Goal: Task Accomplishment & Management: Use online tool/utility

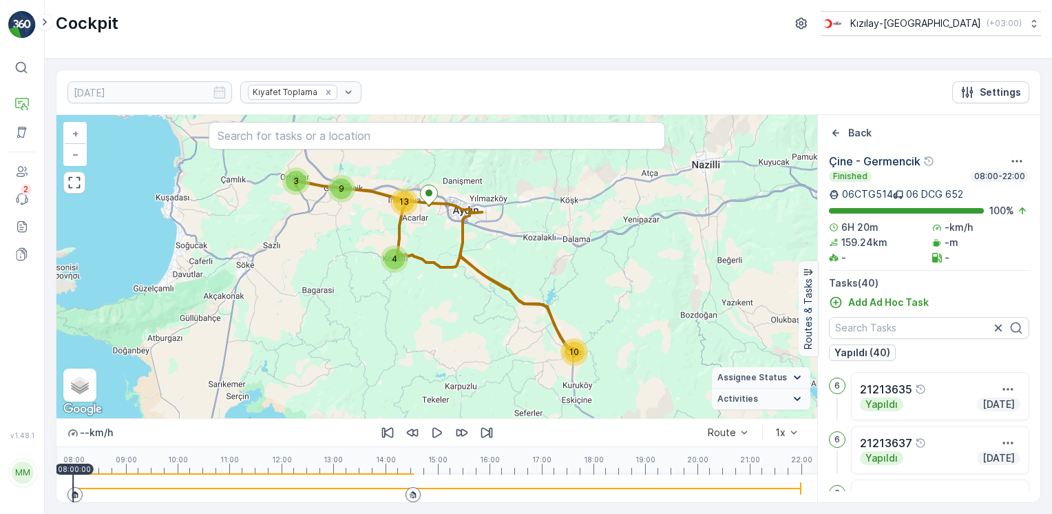
click at [21, 25] on img at bounding box center [22, 25] width 28 height 28
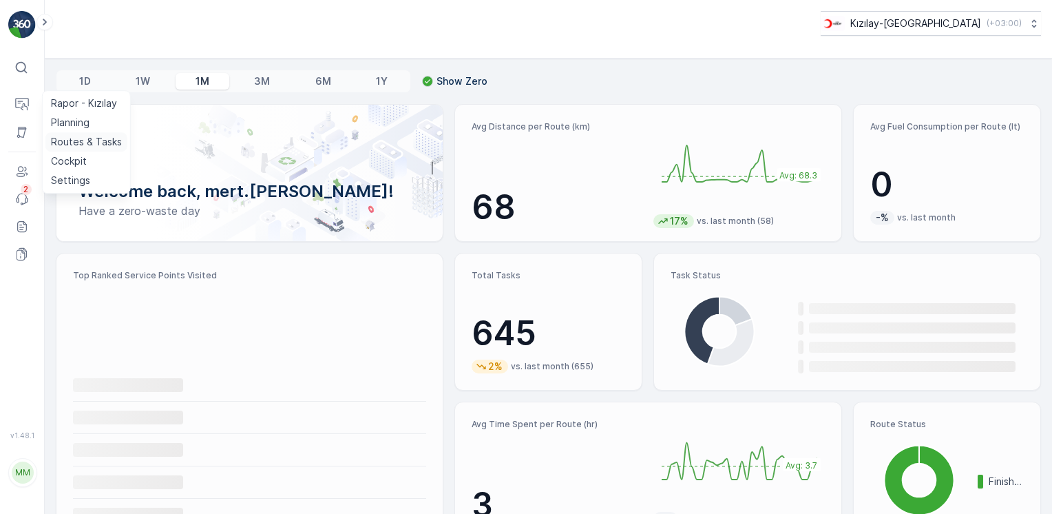
click at [70, 138] on p "Routes & Tasks" at bounding box center [86, 142] width 71 height 14
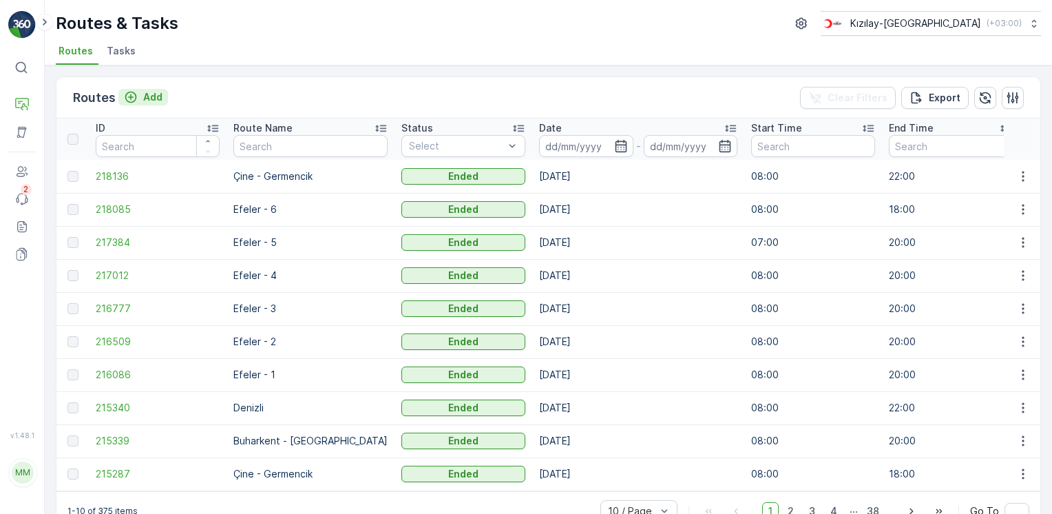
click at [136, 95] on icon "Add" at bounding box center [131, 97] width 14 height 14
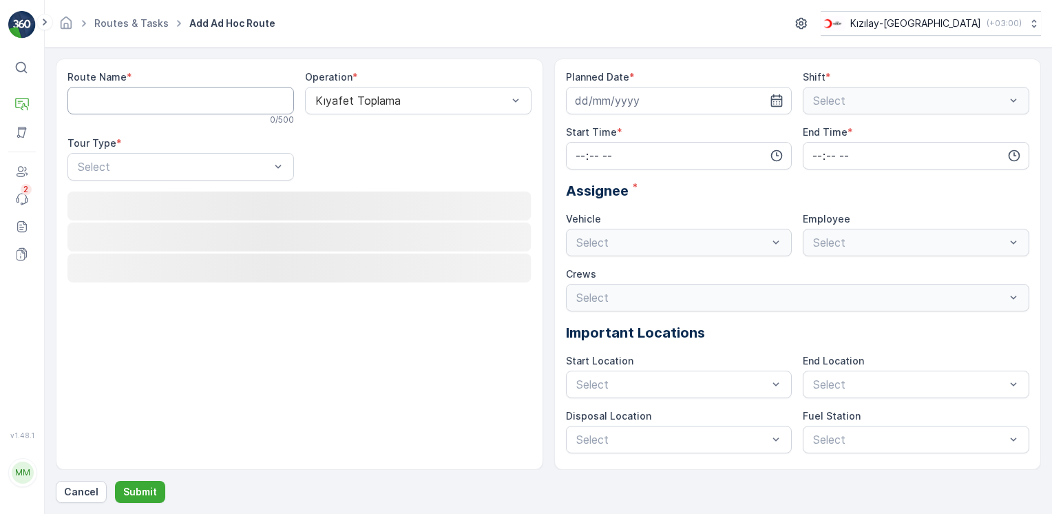
click at [136, 95] on Name "Route Name" at bounding box center [180, 101] width 227 height 28
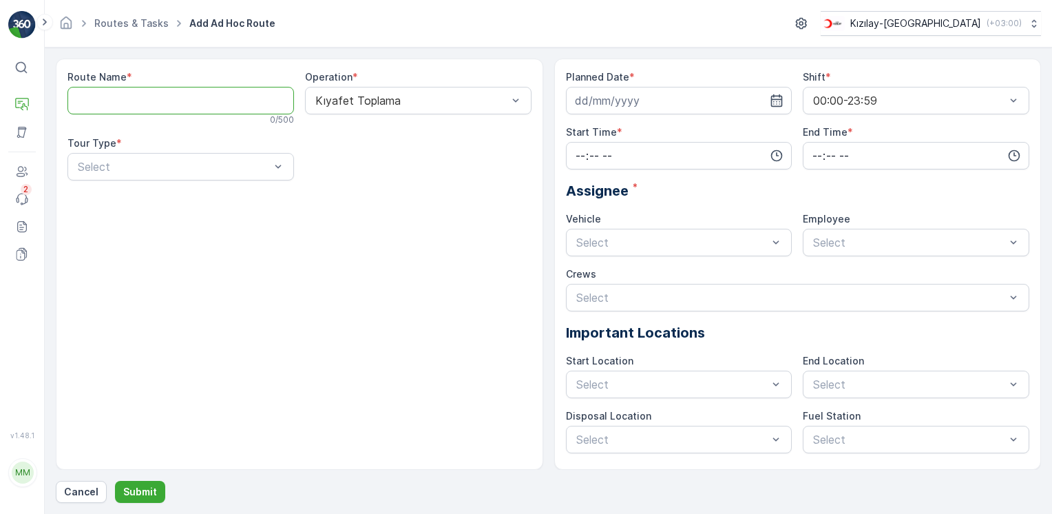
type Name "Buharkent - [GEOGRAPHIC_DATA]"
click at [396, 103] on div at bounding box center [411, 100] width 195 height 12
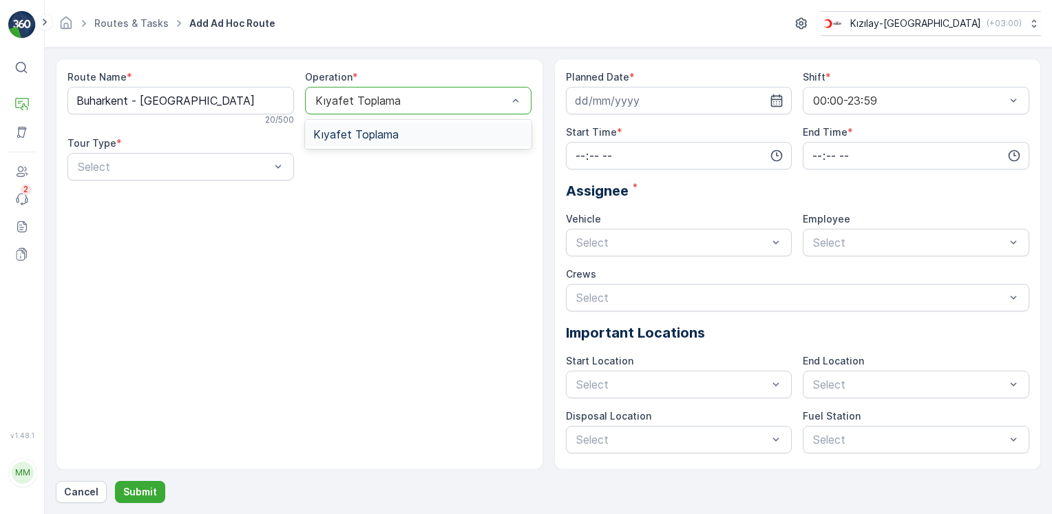
click at [336, 132] on span "Kıyafet Toplama" at bounding box center [355, 134] width 85 height 12
click at [187, 167] on div at bounding box center [173, 166] width 195 height 12
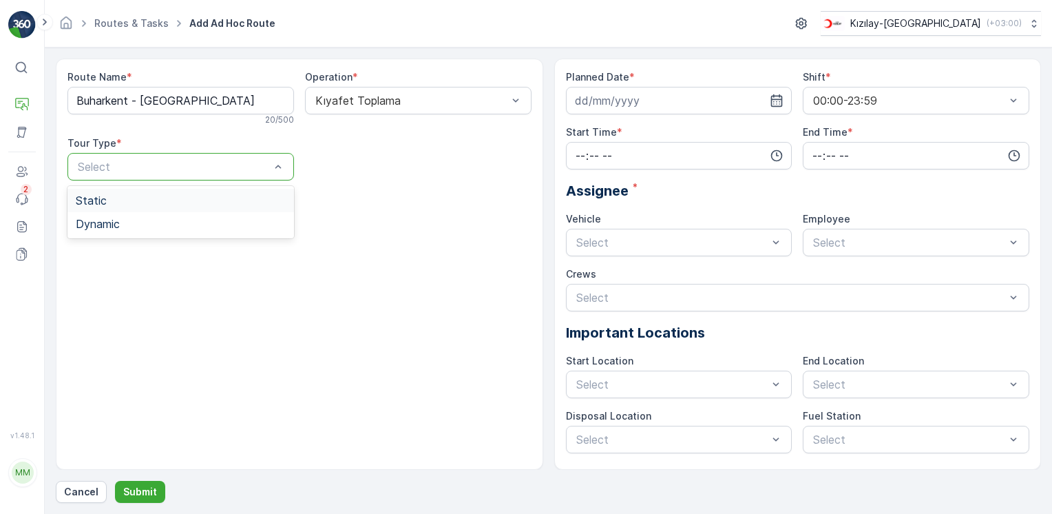
click at [82, 205] on span "Static" at bounding box center [91, 200] width 31 height 12
click at [422, 163] on div at bounding box center [411, 166] width 195 height 12
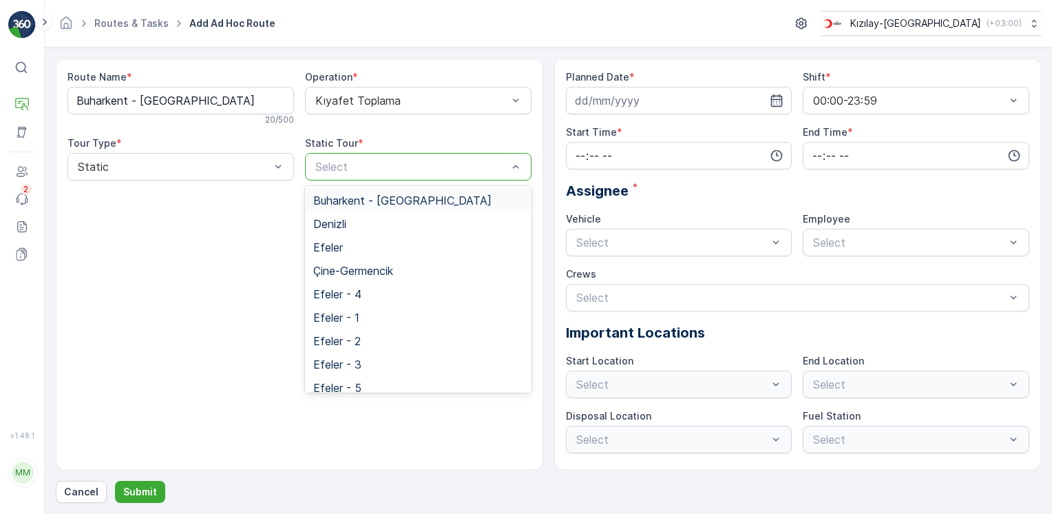
click at [379, 194] on span "Buharkent - [GEOGRAPHIC_DATA]" at bounding box center [402, 200] width 178 height 12
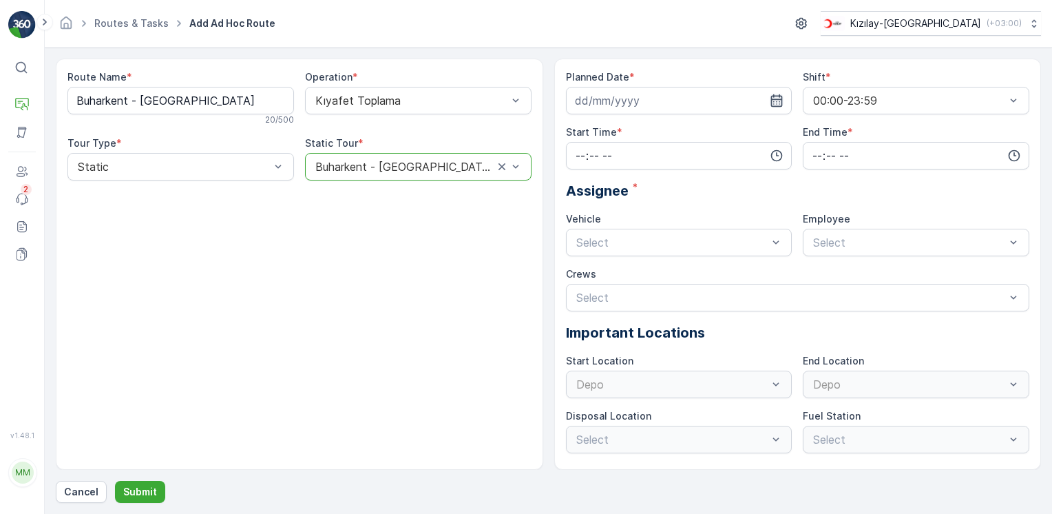
click at [778, 98] on icon "button" at bounding box center [777, 100] width 12 height 12
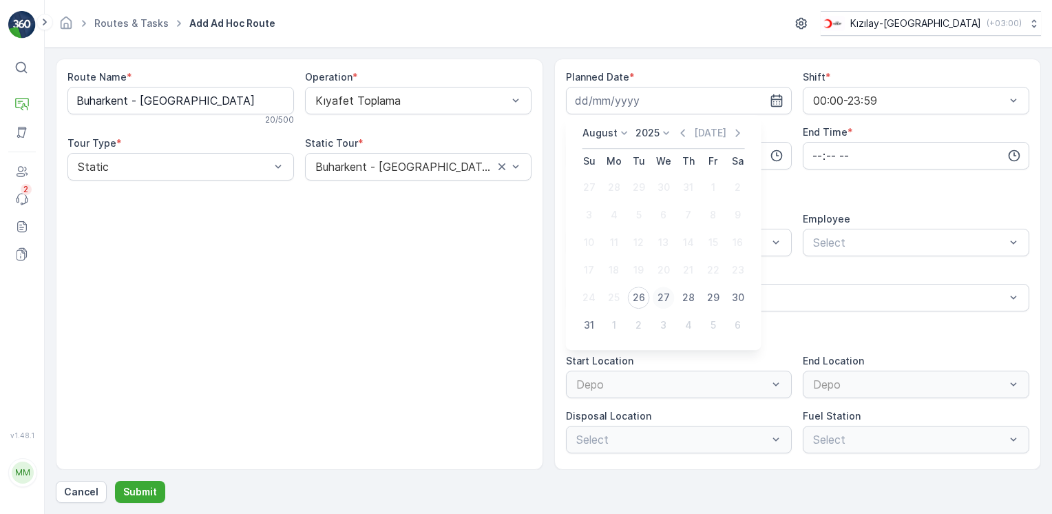
click at [667, 300] on div "27" at bounding box center [664, 298] width 22 height 22
type input "[DATE]"
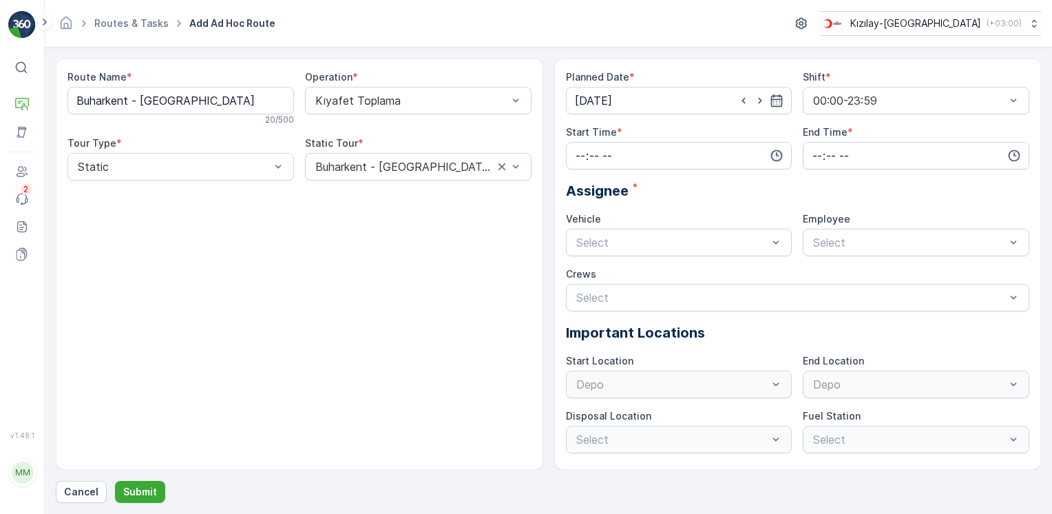
click at [776, 150] on icon "button" at bounding box center [777, 156] width 12 height 12
click at [583, 269] on span "08" at bounding box center [580, 267] width 12 height 14
type input "08:00"
click at [1019, 158] on icon "button" at bounding box center [1015, 156] width 14 height 14
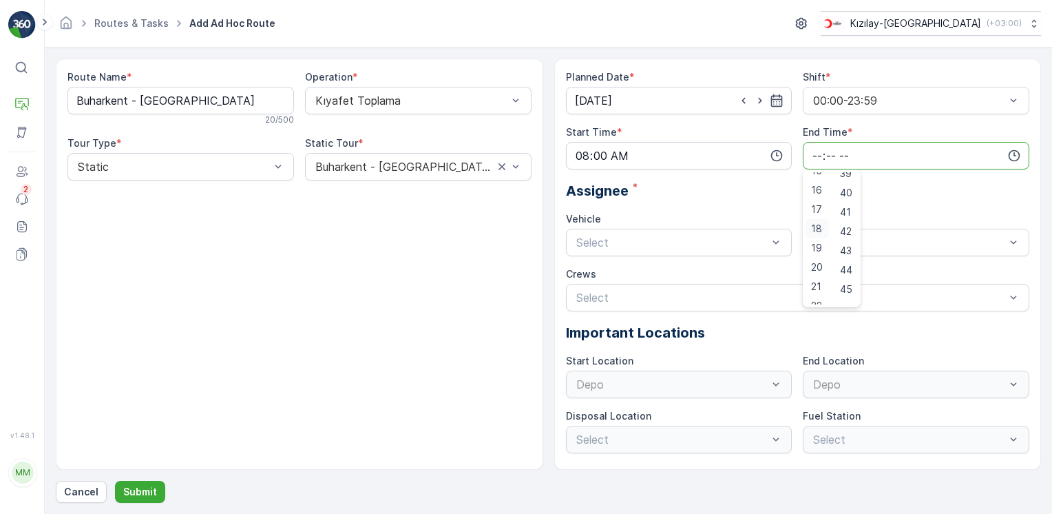
scroll to position [331, 0]
click at [818, 232] on span "20" at bounding box center [817, 237] width 12 height 14
type input "20:00"
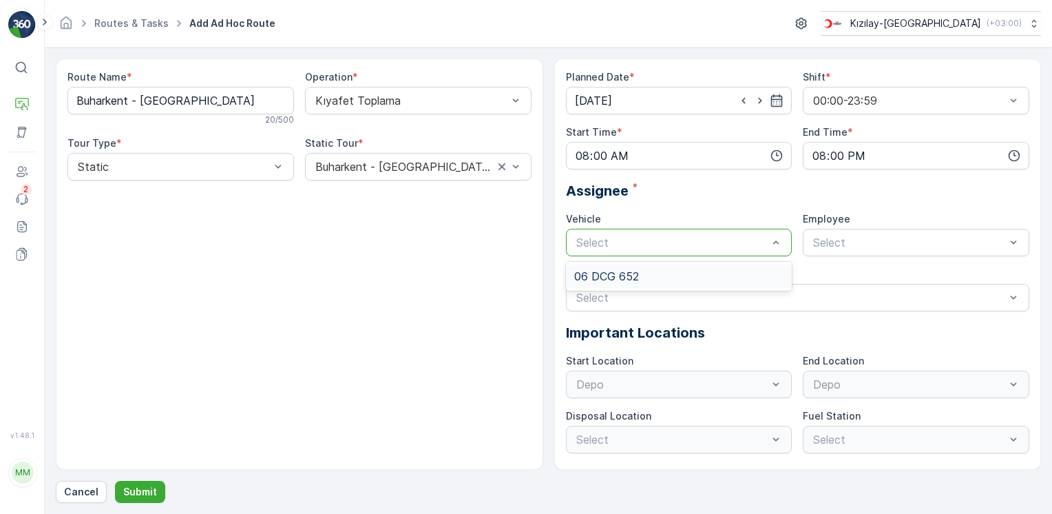
click at [608, 242] on div at bounding box center [672, 242] width 195 height 12
click at [598, 270] on span "06 DCG 652" at bounding box center [606, 276] width 65 height 12
click at [846, 244] on div at bounding box center [909, 242] width 195 height 12
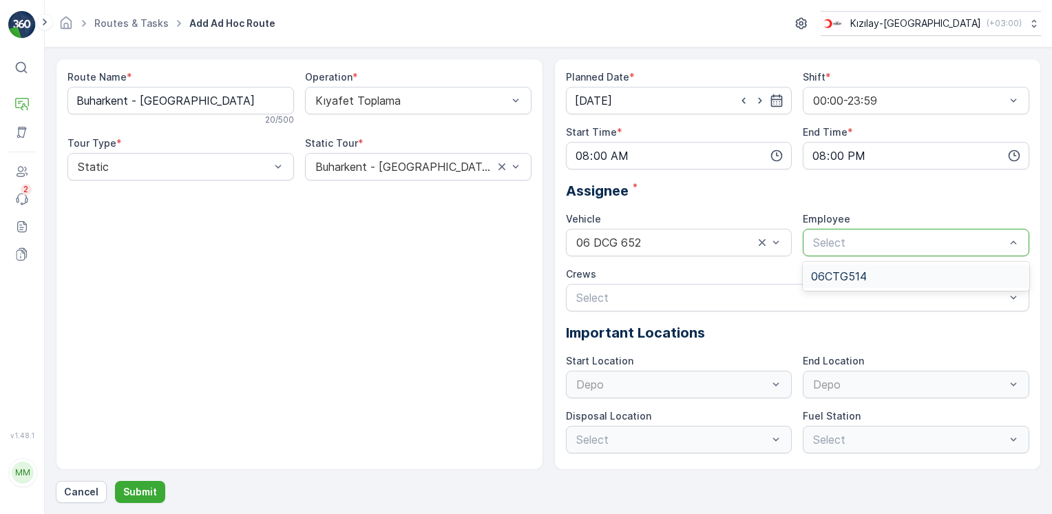
click at [826, 280] on span "06CTG514" at bounding box center [839, 276] width 56 height 12
click at [610, 387] on div "Depo" at bounding box center [679, 385] width 227 height 28
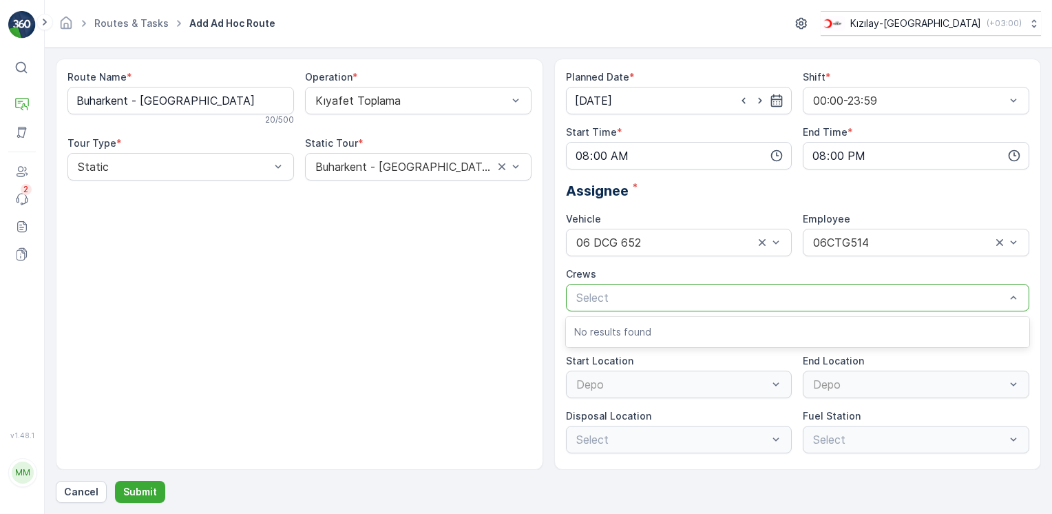
click at [632, 301] on div at bounding box center [791, 297] width 433 height 12
click at [413, 329] on div "Route Name * [GEOGRAPHIC_DATA] - [GEOGRAPHIC_DATA] 20 / 500 Operation * Kıyafet…" at bounding box center [300, 264] width 488 height 411
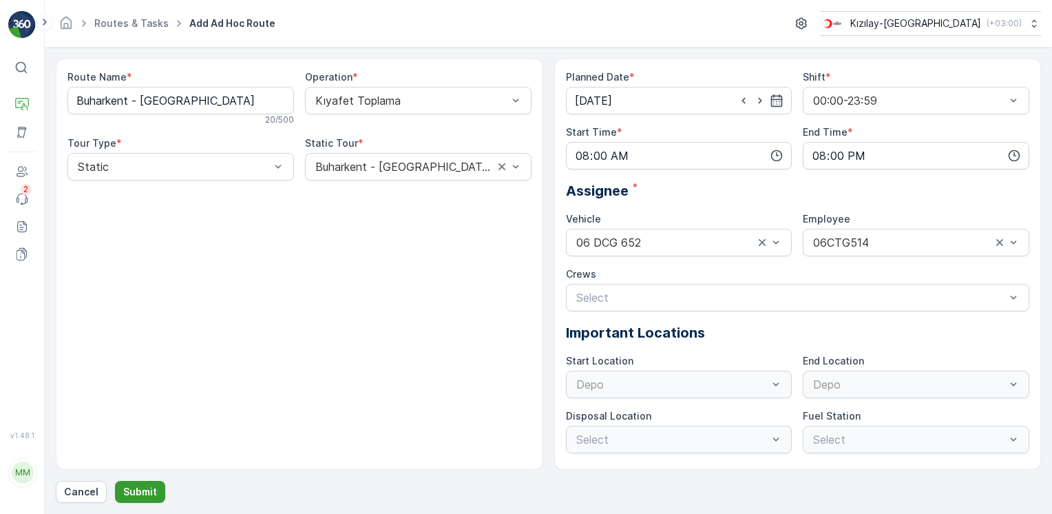
click at [145, 492] on p "Submit" at bounding box center [140, 492] width 34 height 14
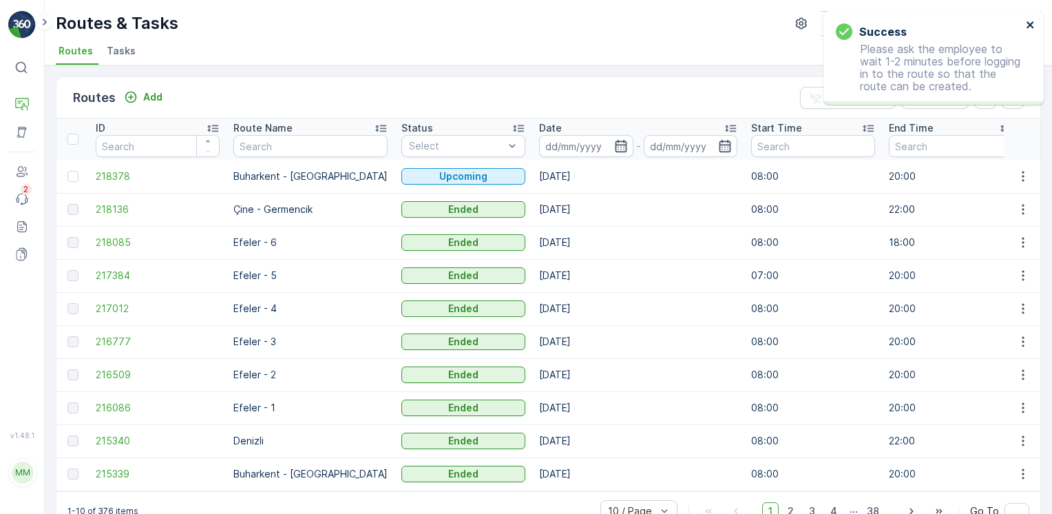
click at [1034, 23] on icon "close" at bounding box center [1031, 24] width 10 height 11
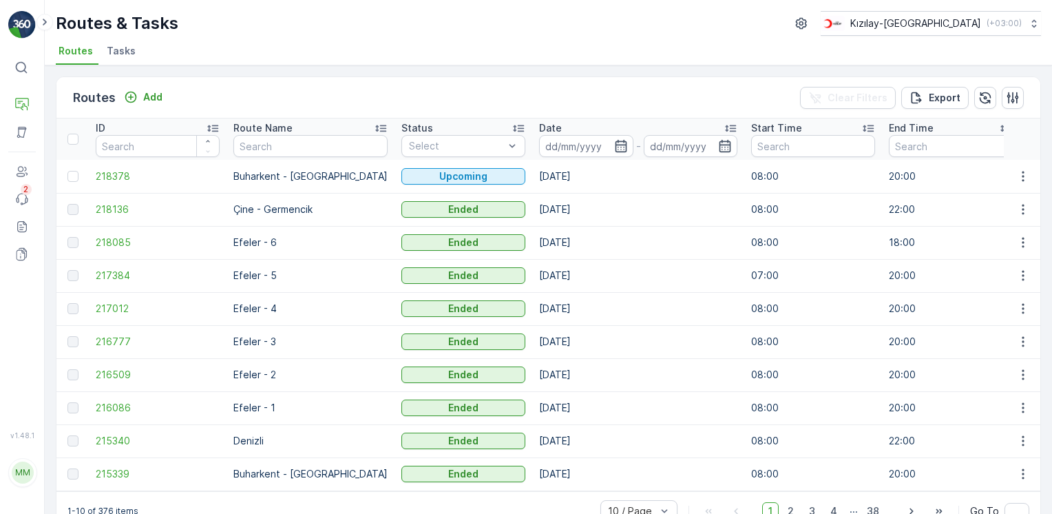
click at [107, 54] on span "Tasks" at bounding box center [121, 51] width 29 height 14
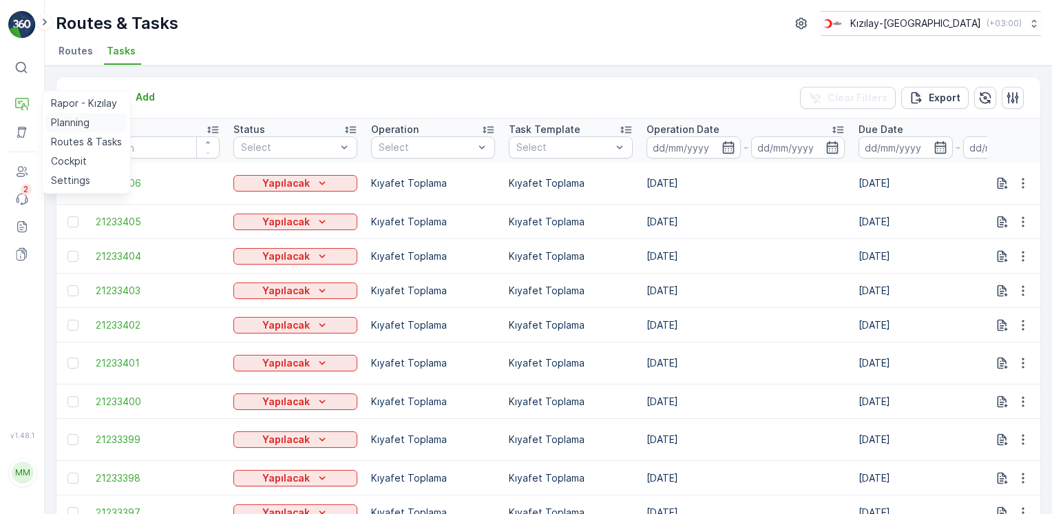
click at [61, 118] on p "Planning" at bounding box center [70, 123] width 39 height 14
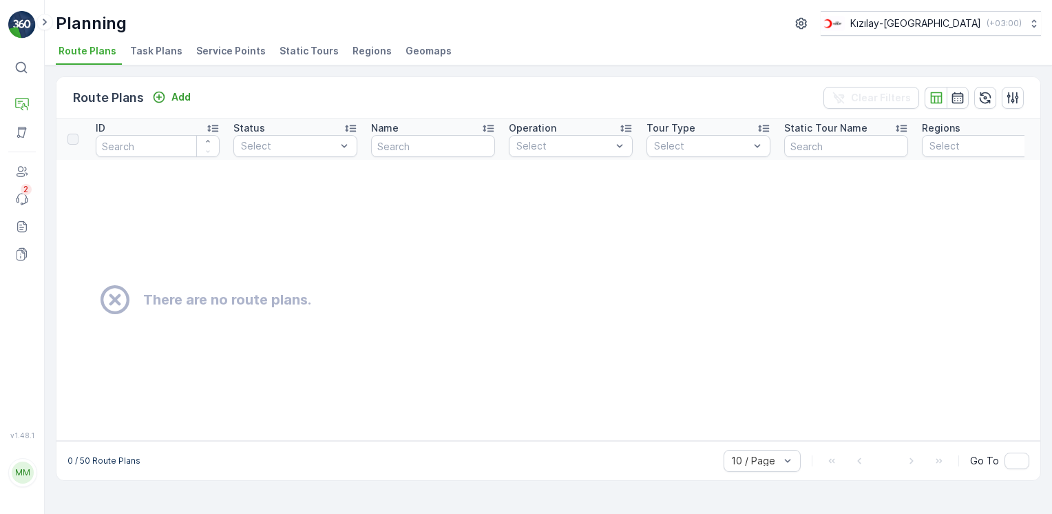
click at [231, 45] on span "Service Points" at bounding box center [231, 51] width 70 height 14
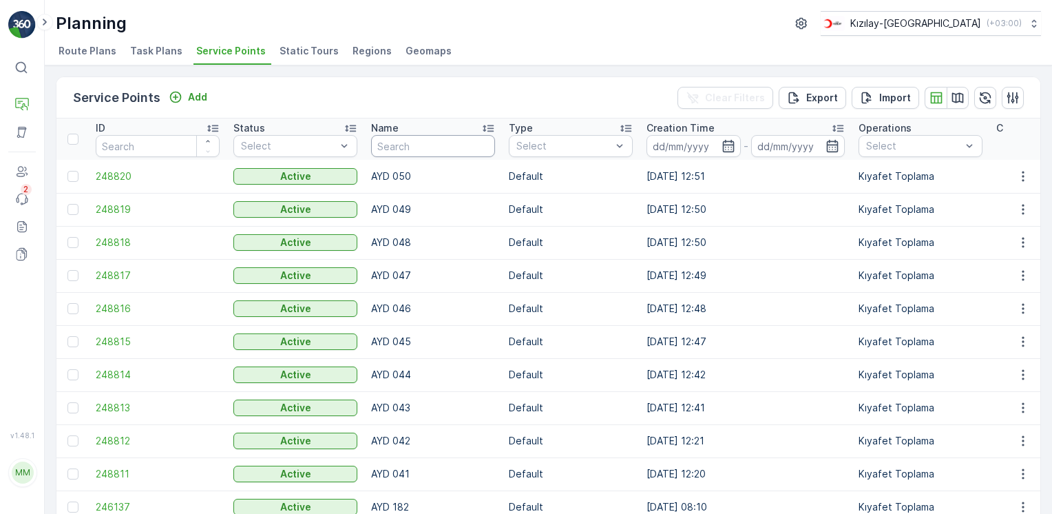
click at [413, 141] on input "text" at bounding box center [433, 146] width 124 height 22
type input "012"
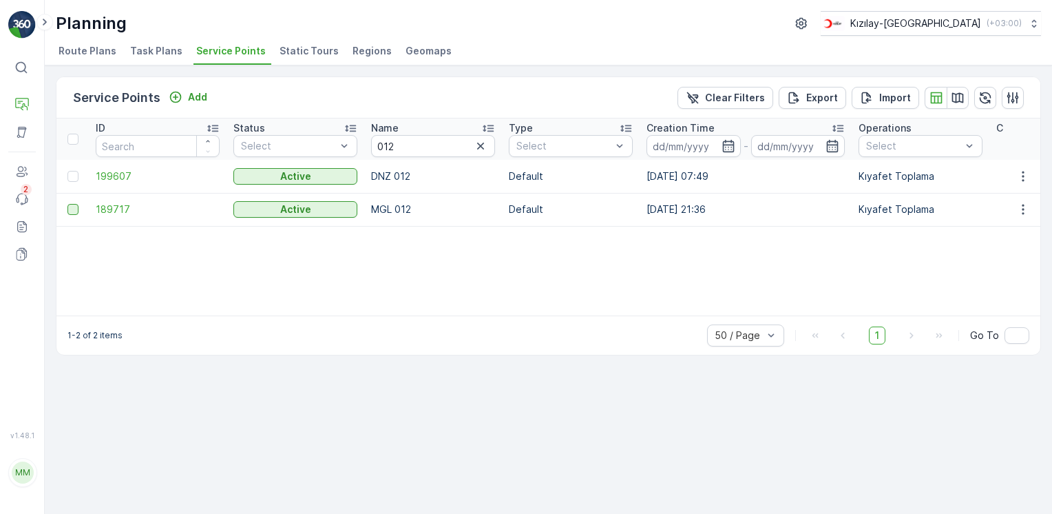
click at [75, 214] on div at bounding box center [72, 209] width 11 height 11
click at [67, 204] on input "checkbox" at bounding box center [67, 204] width 0 height 0
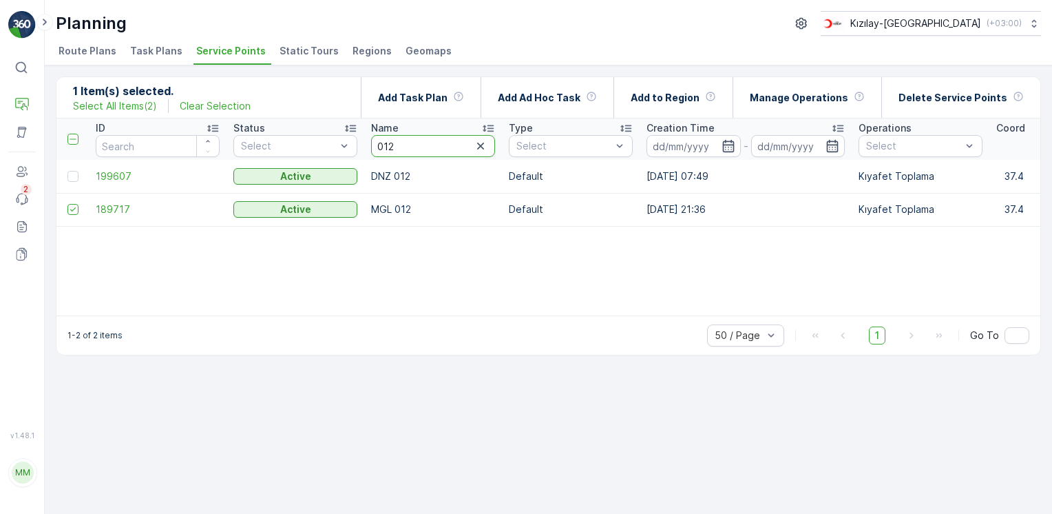
drag, startPoint x: 422, startPoint y: 150, endPoint x: 269, endPoint y: 163, distance: 153.5
type input "011"
click at [77, 211] on div at bounding box center [72, 209] width 11 height 11
click at [67, 204] on input "checkbox" at bounding box center [67, 204] width 0 height 0
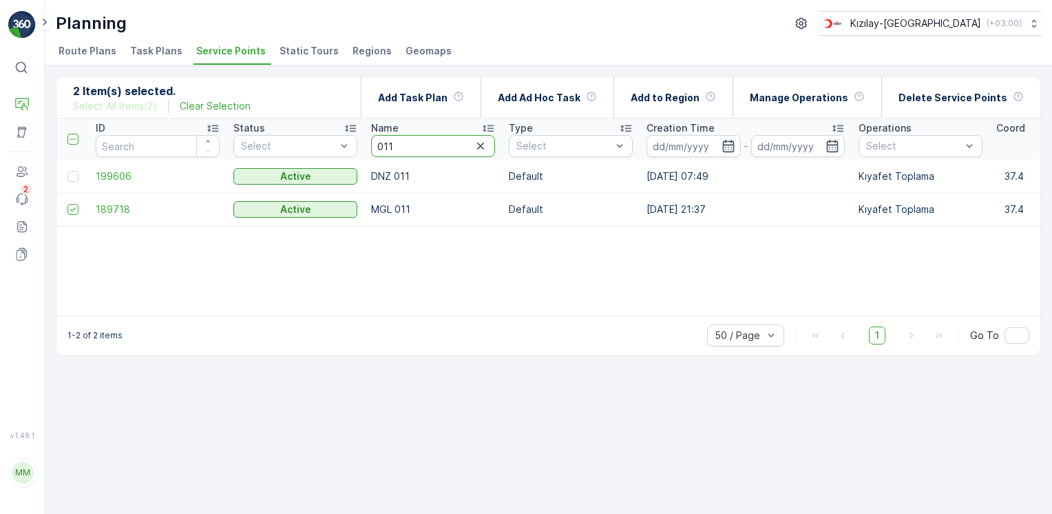
drag, startPoint x: 416, startPoint y: 150, endPoint x: 375, endPoint y: 150, distance: 41.3
click at [375, 150] on input "011" at bounding box center [433, 146] width 124 height 22
type input "010"
click at [72, 208] on div at bounding box center [72, 209] width 11 height 11
click at [67, 204] on input "checkbox" at bounding box center [67, 204] width 0 height 0
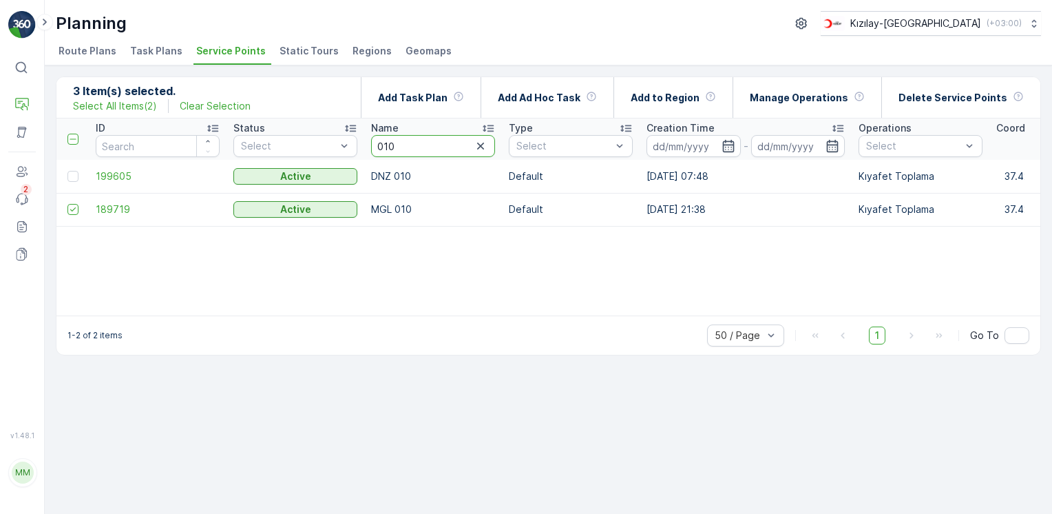
drag, startPoint x: 438, startPoint y: 134, endPoint x: 293, endPoint y: 164, distance: 148.4
type input "09"
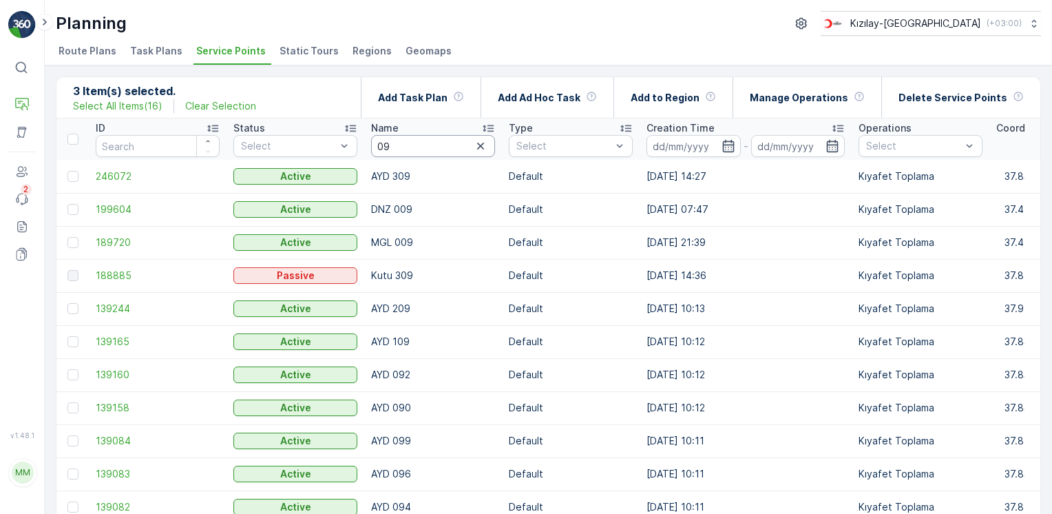
click at [384, 146] on input "09" at bounding box center [433, 146] width 124 height 22
type input "009"
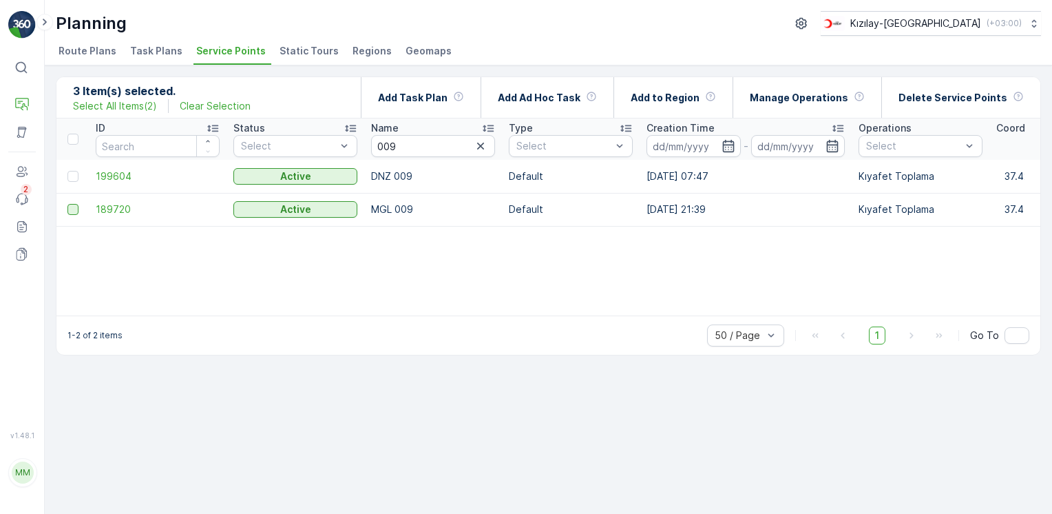
click at [74, 209] on div at bounding box center [72, 209] width 11 height 11
click at [67, 204] on input "checkbox" at bounding box center [67, 204] width 0 height 0
drag, startPoint x: 413, startPoint y: 143, endPoint x: 186, endPoint y: 152, distance: 226.8
type input "014"
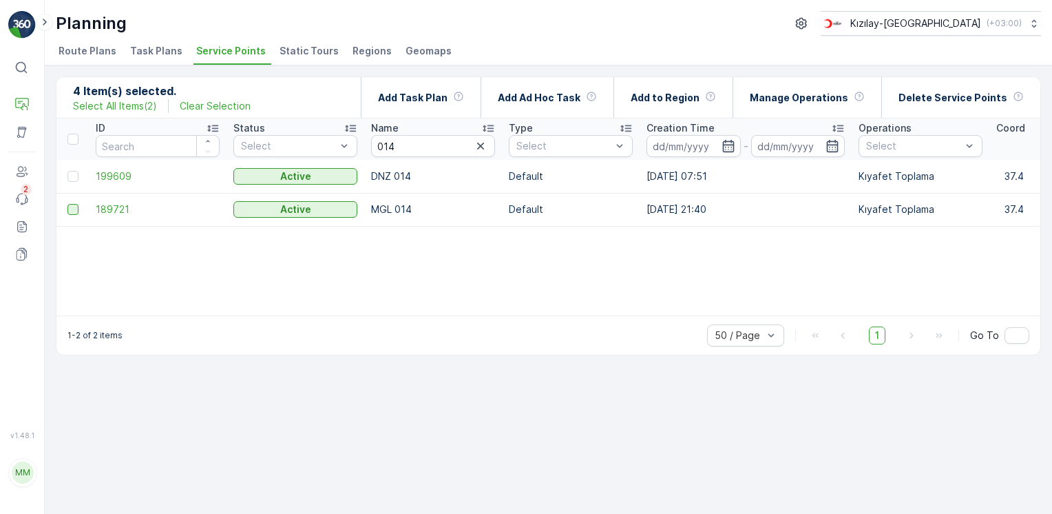
click at [76, 209] on div at bounding box center [72, 209] width 11 height 11
click at [67, 204] on input "checkbox" at bounding box center [67, 204] width 0 height 0
drag, startPoint x: 338, startPoint y: 138, endPoint x: 306, endPoint y: 137, distance: 32.4
type input "0098"
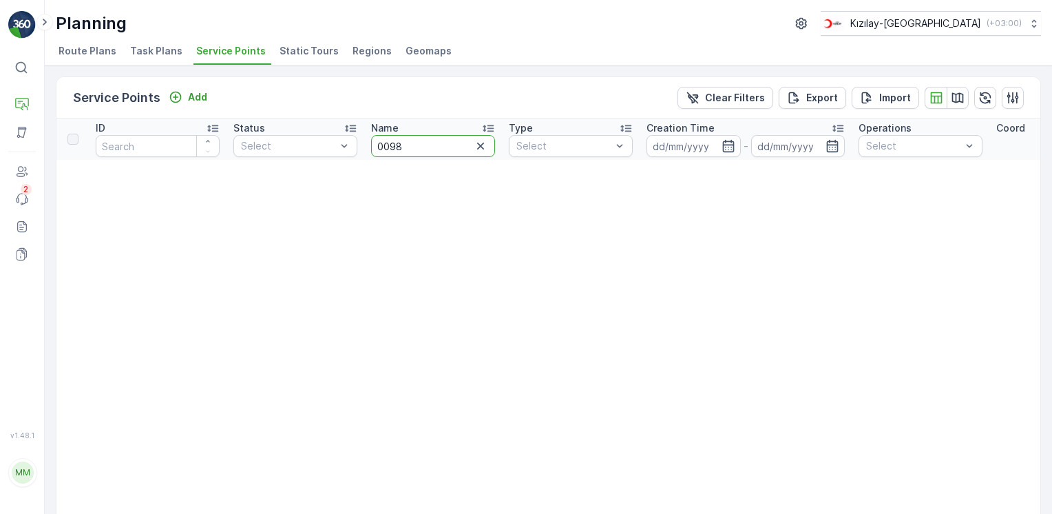
click at [413, 152] on input "0098" at bounding box center [433, 146] width 124 height 22
type input "008"
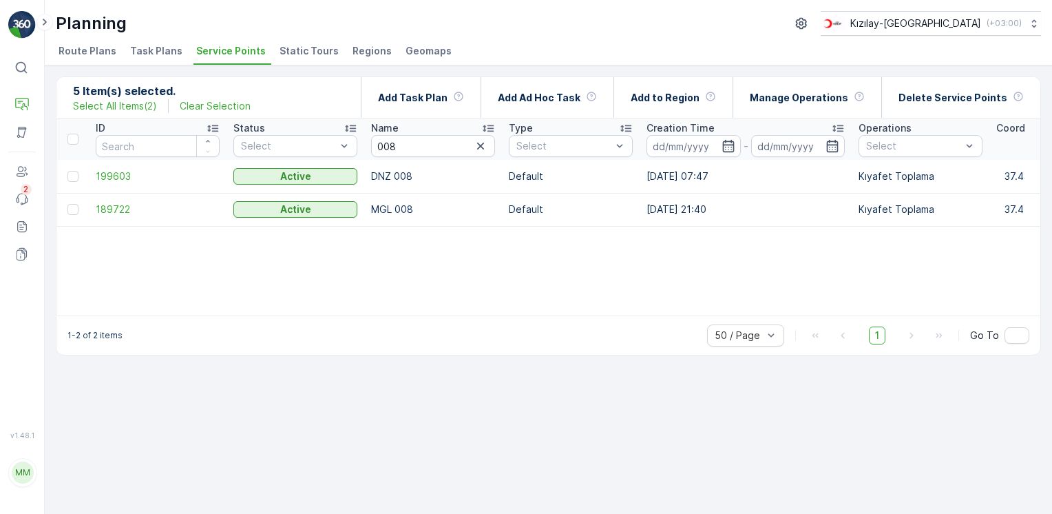
click at [72, 214] on td at bounding box center [72, 209] width 32 height 33
click at [73, 213] on div at bounding box center [72, 209] width 11 height 11
click at [67, 204] on input "checkbox" at bounding box center [67, 204] width 0 height 0
drag, startPoint x: 410, startPoint y: 134, endPoint x: 348, endPoint y: 147, distance: 63.2
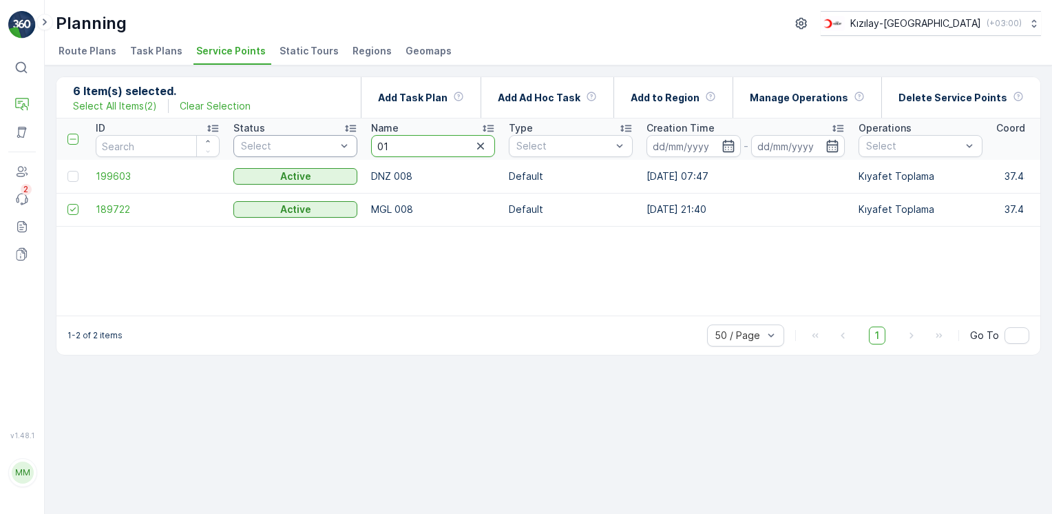
type input "013"
click at [79, 209] on div at bounding box center [74, 209] width 14 height 11
click at [67, 204] on input "checkbox" at bounding box center [67, 204] width 0 height 0
click at [404, 145] on input "013" at bounding box center [433, 146] width 124 height 22
type input "007"
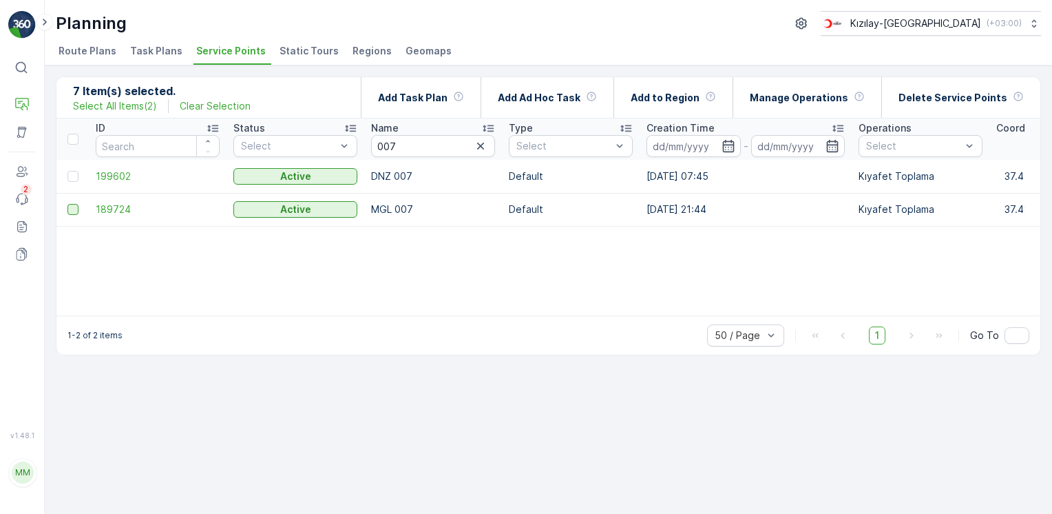
click at [71, 213] on div at bounding box center [72, 209] width 11 height 11
click at [67, 204] on input "checkbox" at bounding box center [67, 204] width 0 height 0
click at [559, 96] on p "Add Ad Hoc Task" at bounding box center [539, 98] width 83 height 14
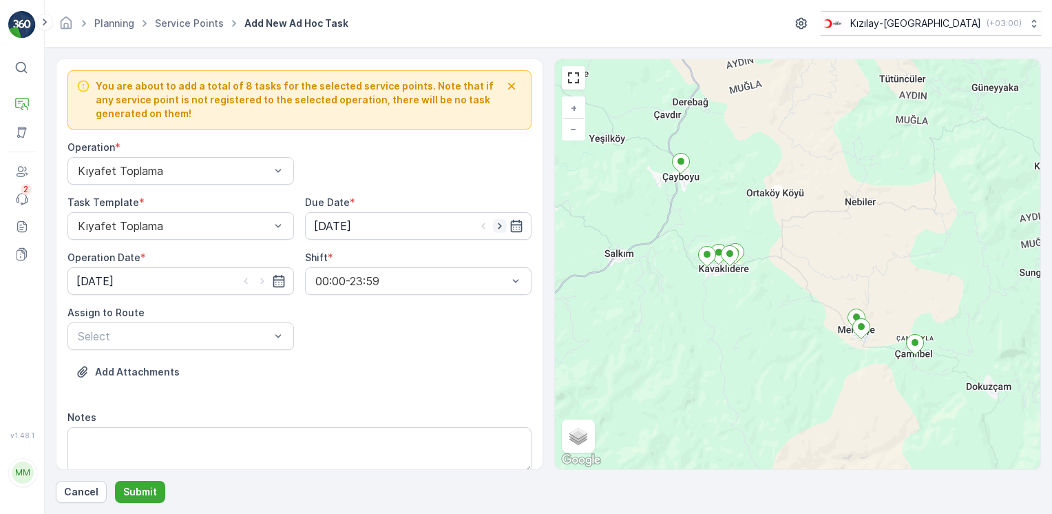
click at [495, 225] on icon "button" at bounding box center [500, 226] width 14 height 14
type input "[DATE]"
click at [262, 276] on icon "button" at bounding box center [263, 281] width 14 height 14
type input "[DATE]"
click at [196, 336] on div at bounding box center [173, 336] width 195 height 12
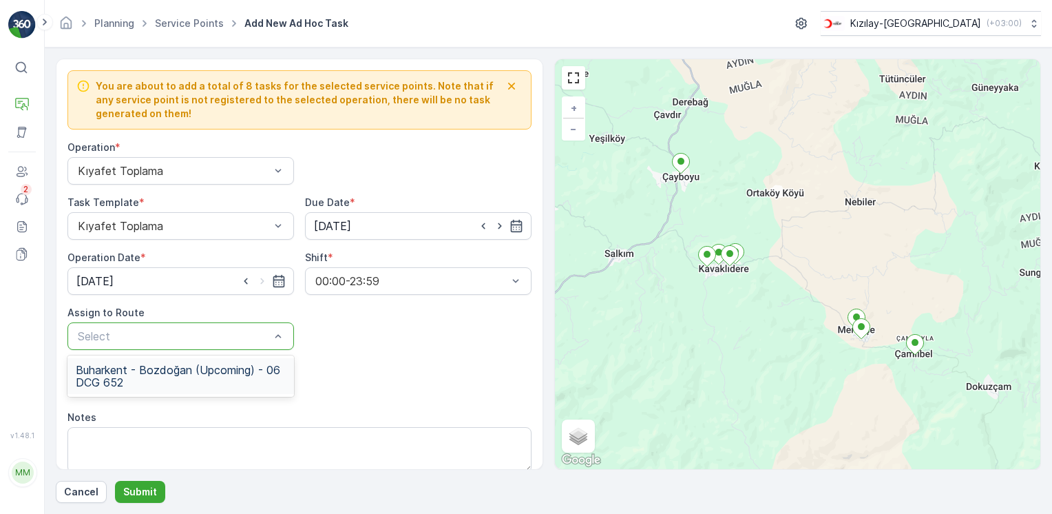
click at [128, 371] on span "Buharkent - Bozdoğan (Upcoming) - 06 DCG 652" at bounding box center [181, 376] width 210 height 25
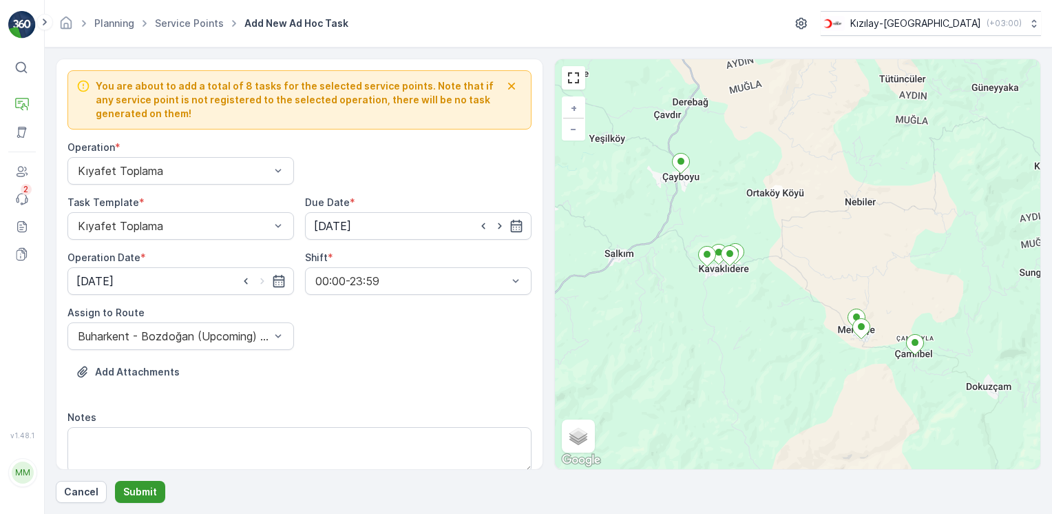
click at [140, 497] on p "Submit" at bounding box center [140, 492] width 34 height 14
